Goal: Navigation & Orientation: Find specific page/section

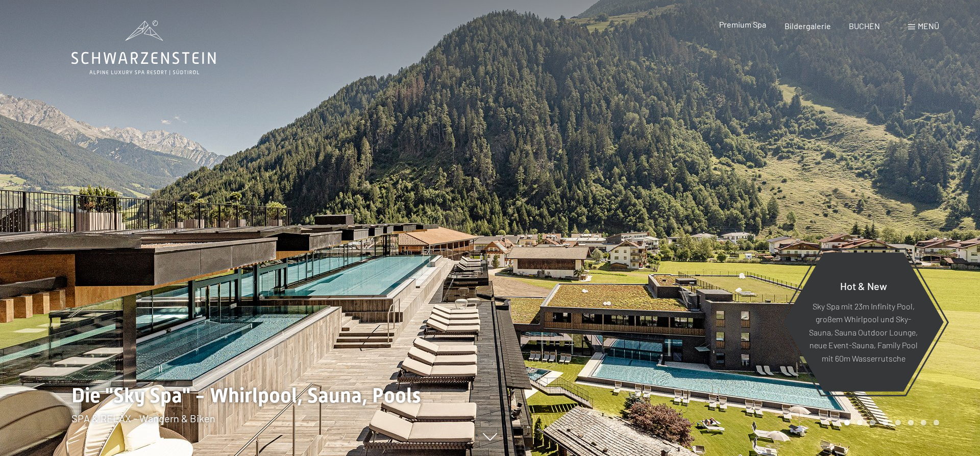
click at [751, 27] on span "Premium Spa" at bounding box center [742, 24] width 47 height 10
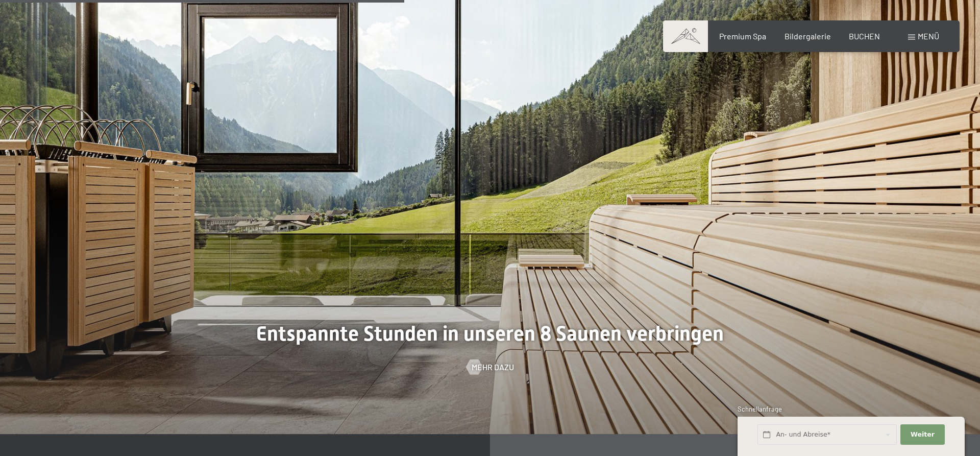
scroll to position [3122, 0]
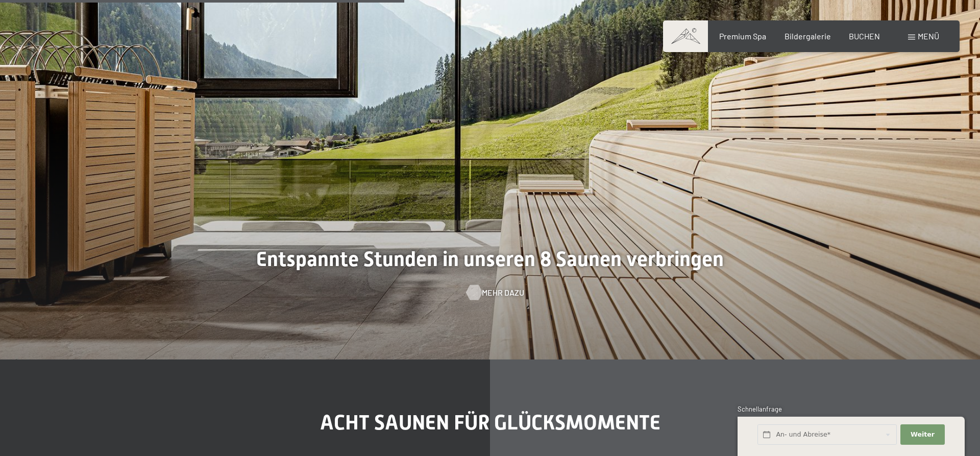
click at [498, 291] on span "Mehr dazu" at bounding box center [503, 292] width 42 height 11
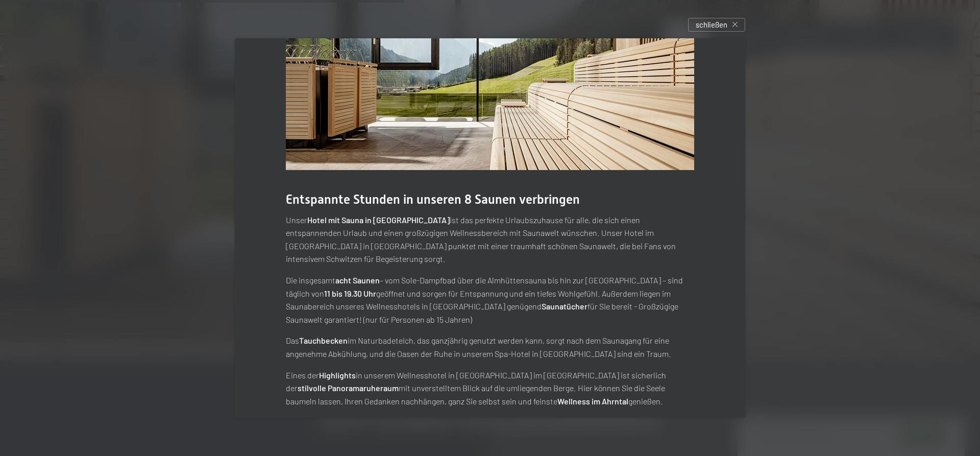
scroll to position [0, 0]
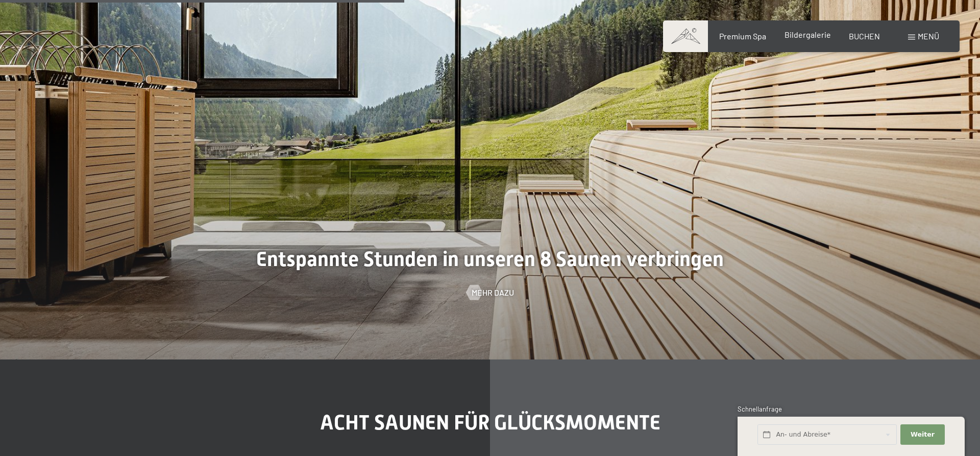
click at [798, 35] on span "Bildergalerie" at bounding box center [807, 35] width 46 height 10
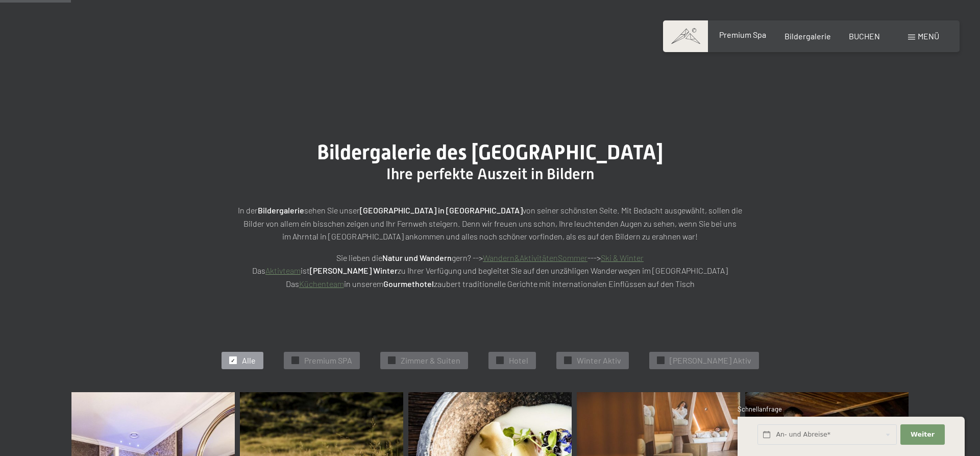
click at [750, 33] on span "Premium Spa" at bounding box center [742, 35] width 47 height 10
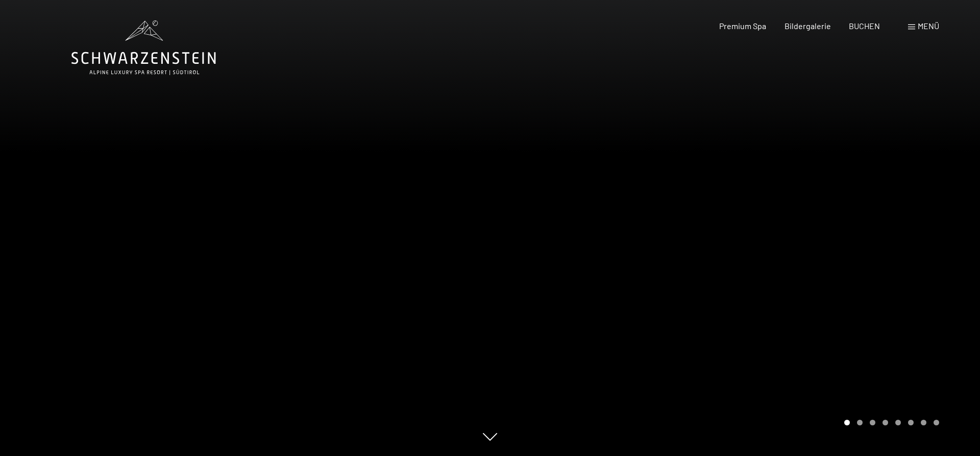
click at [128, 48] on icon at bounding box center [143, 47] width 144 height 55
